Goal: Complete application form

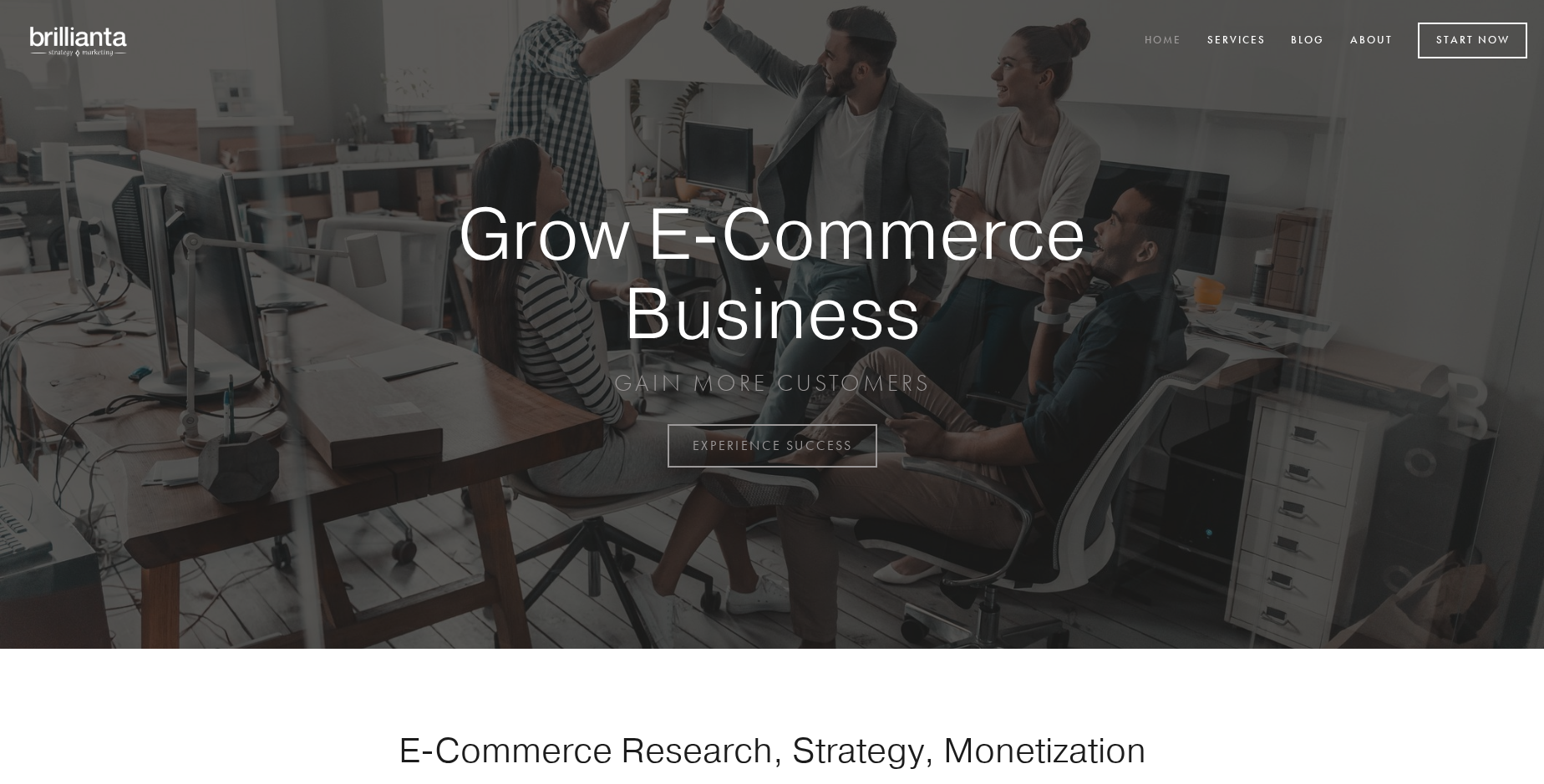
scroll to position [4379, 0]
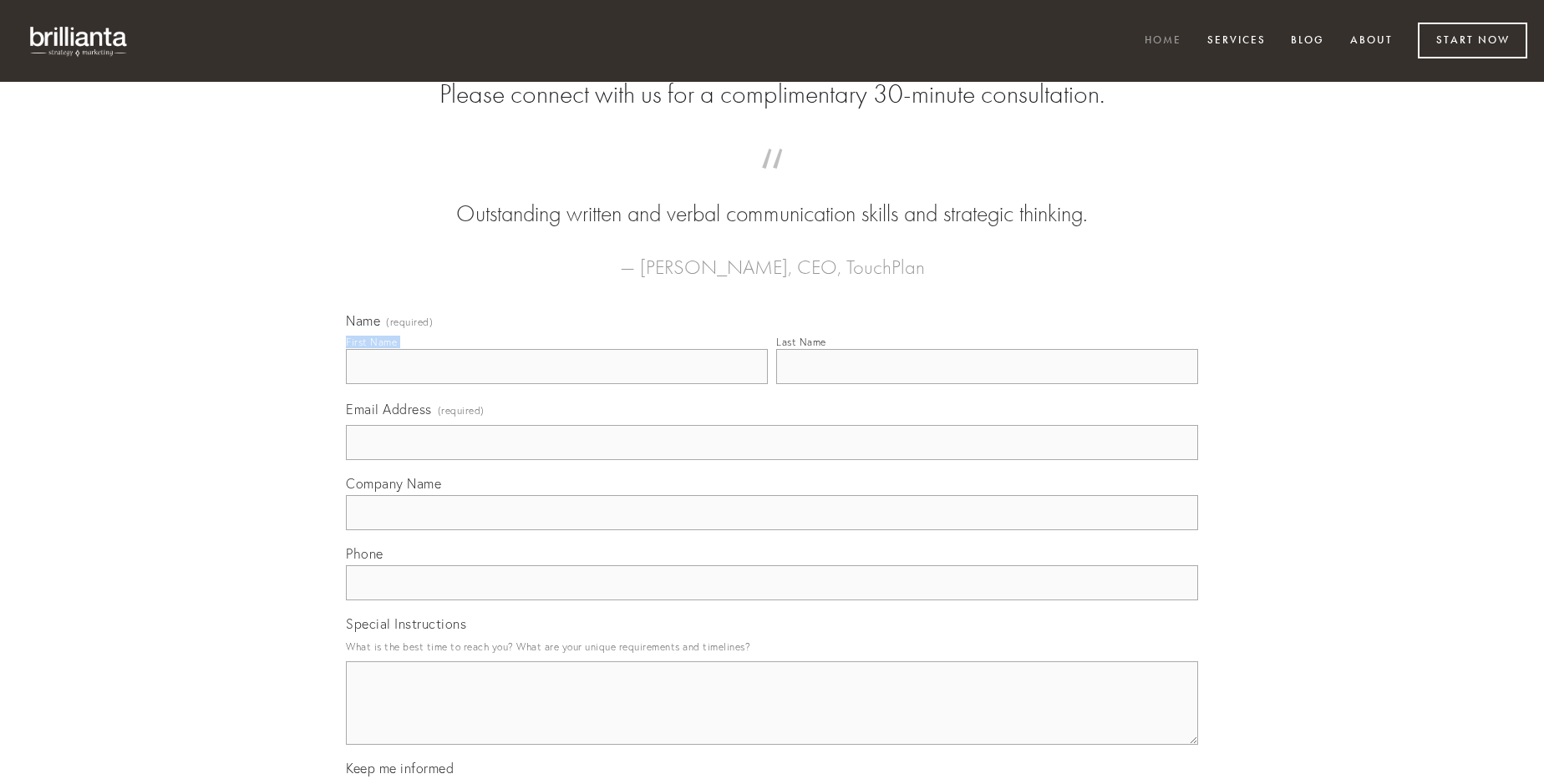
type input "[PERSON_NAME]"
click at [987, 384] on input "Last Name" at bounding box center [987, 366] width 422 height 36
type input "[PERSON_NAME]"
click at [772, 460] on input "Email Address (required)" at bounding box center [772, 443] width 852 height 36
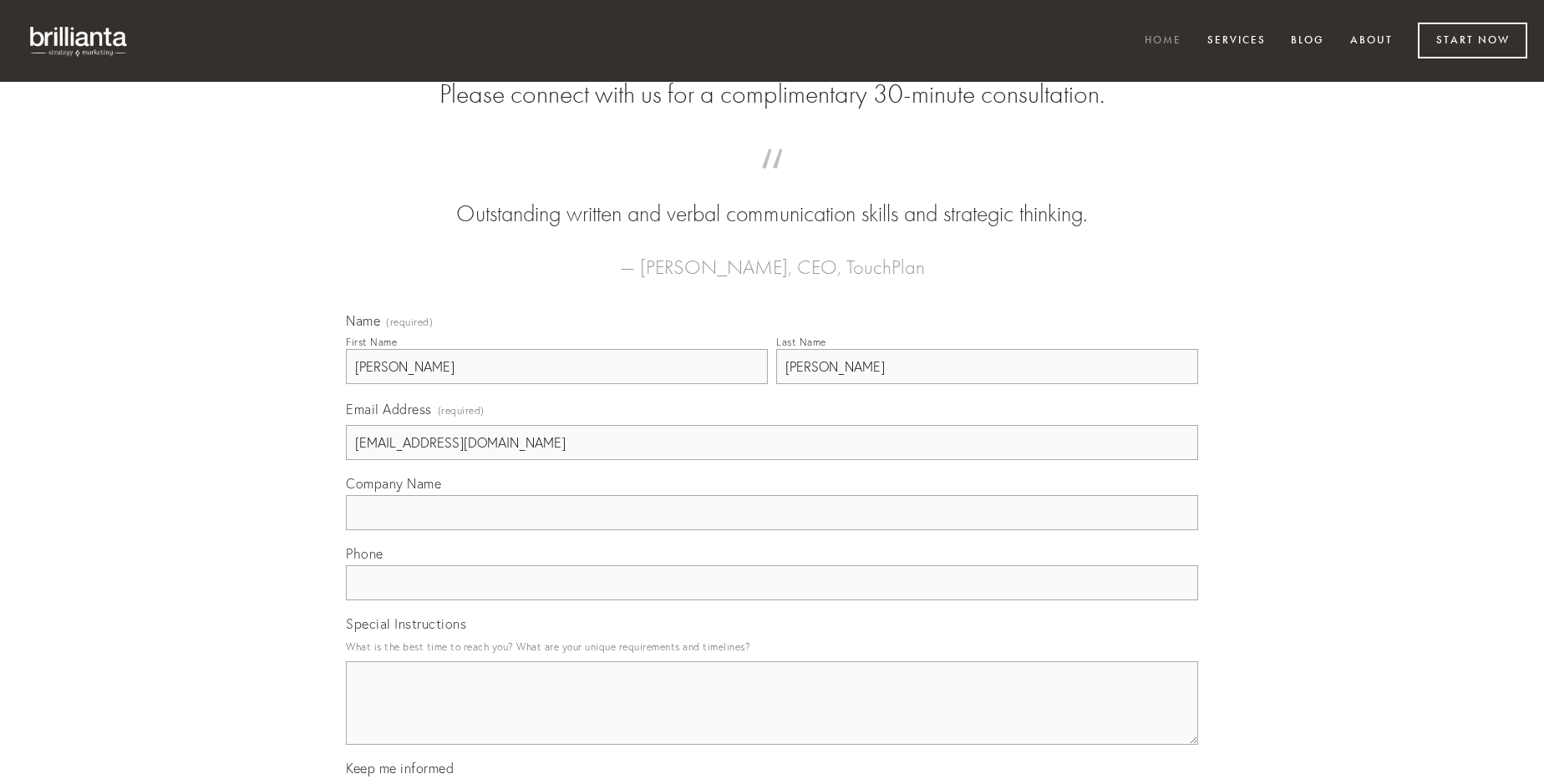
type input "[EMAIL_ADDRESS][DOMAIN_NAME]"
click at [772, 530] on input "Company Name" at bounding box center [772, 513] width 852 height 36
type input "abutor"
click at [772, 600] on input "text" at bounding box center [772, 583] width 852 height 36
click at [772, 719] on textarea "Special Instructions" at bounding box center [772, 703] width 852 height 84
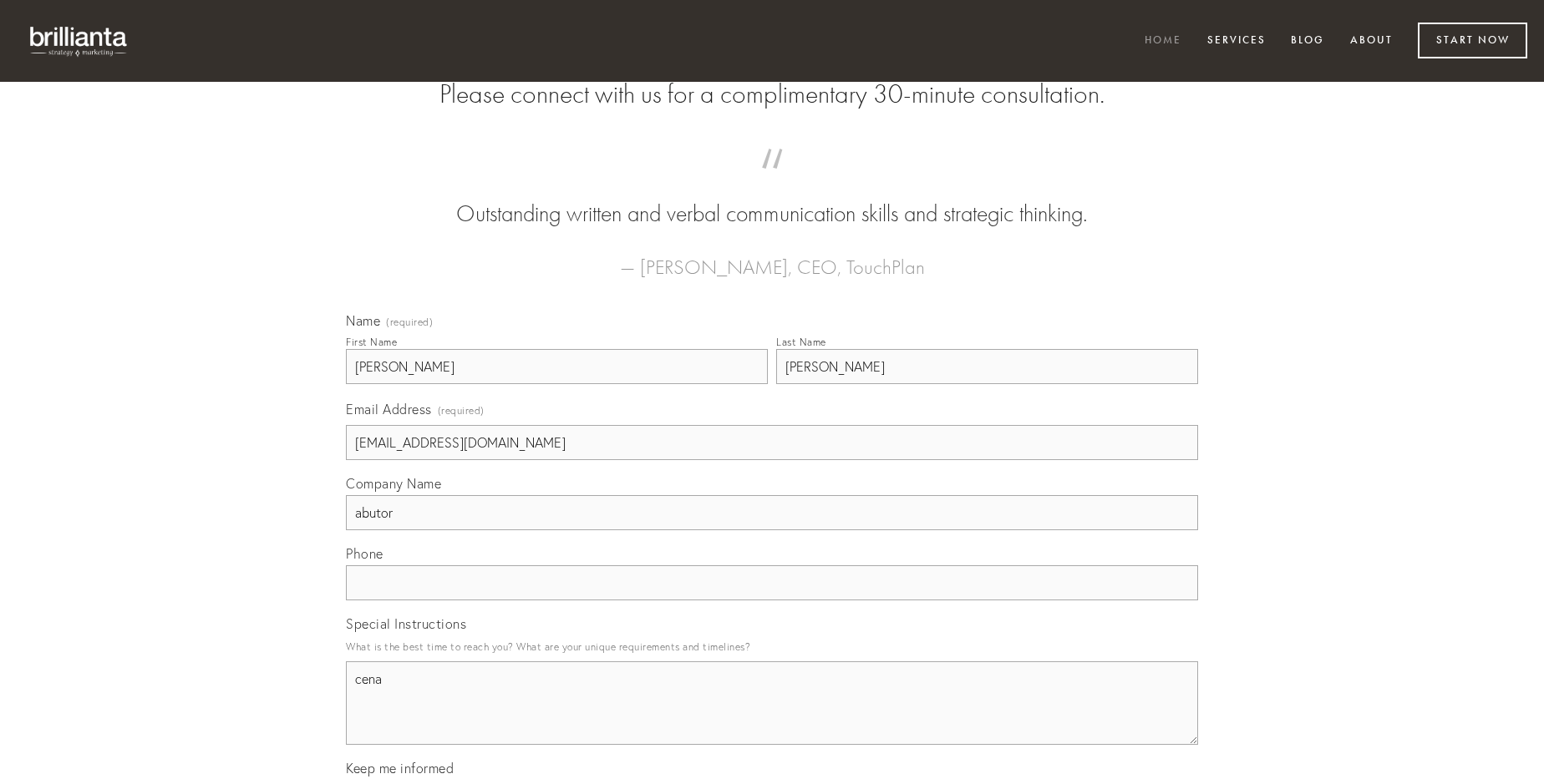
type textarea "cena"
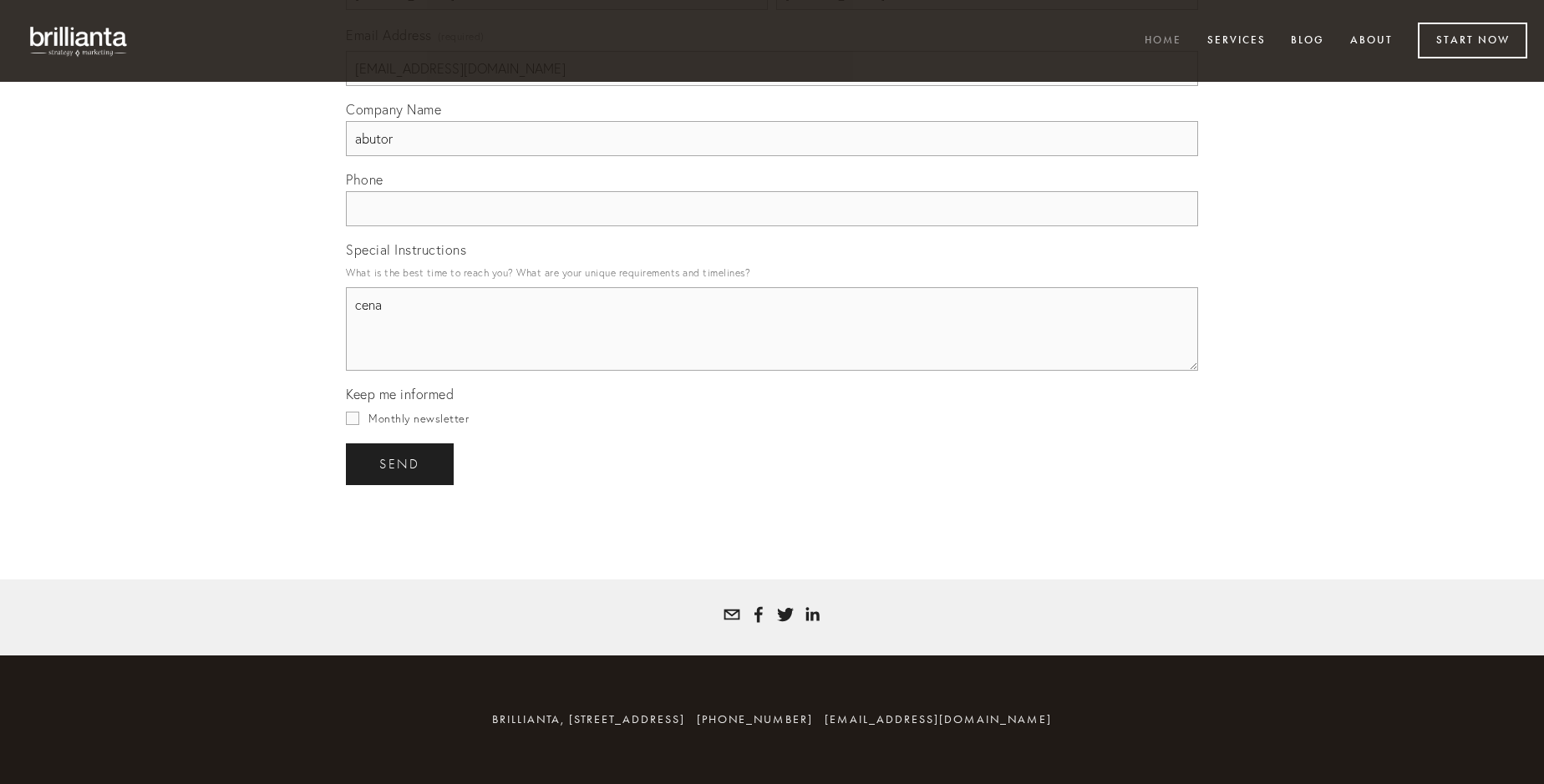
click at [401, 464] on span "send" at bounding box center [400, 465] width 41 height 15
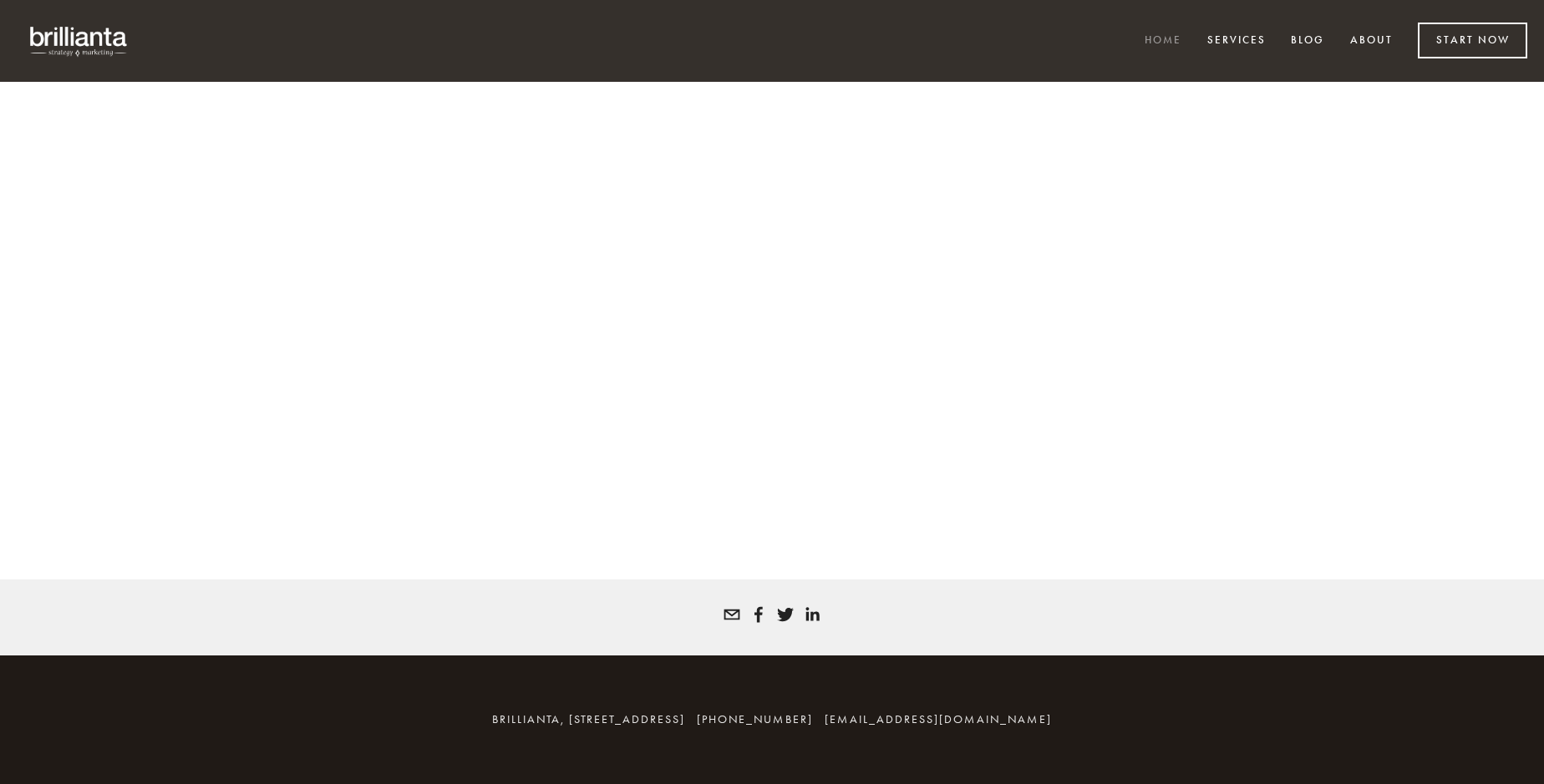
scroll to position [4356, 0]
